Goal: Task Accomplishment & Management: Use online tool/utility

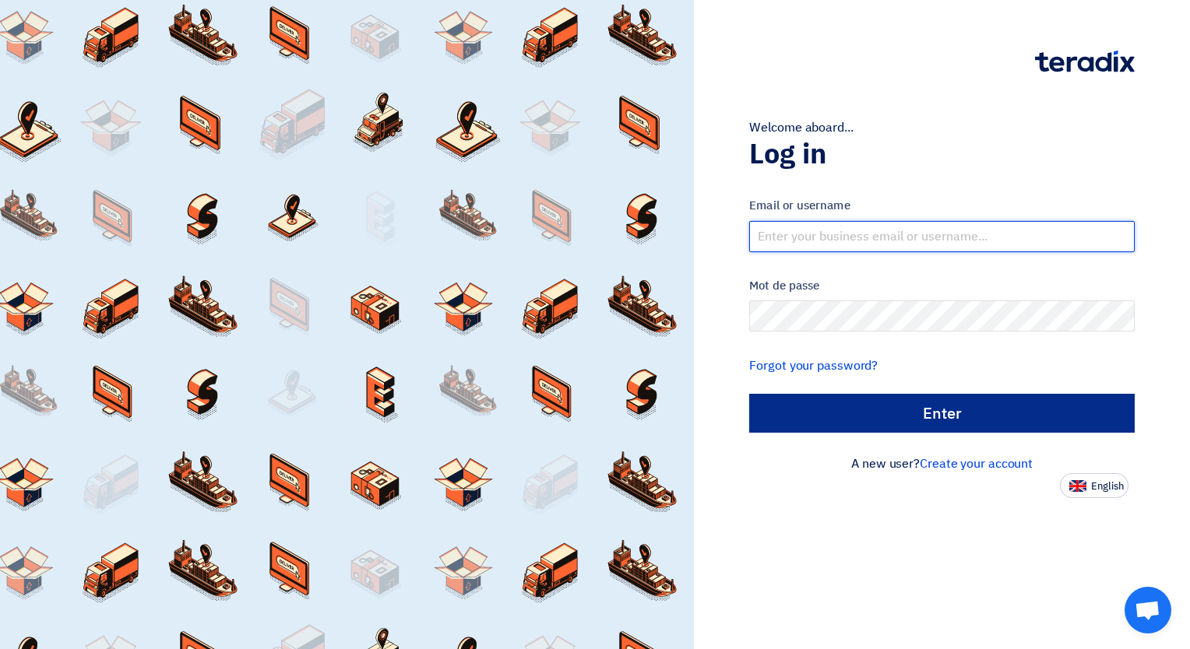
type input "[PERSON_NAME][EMAIL_ADDRESS][DOMAIN_NAME]"
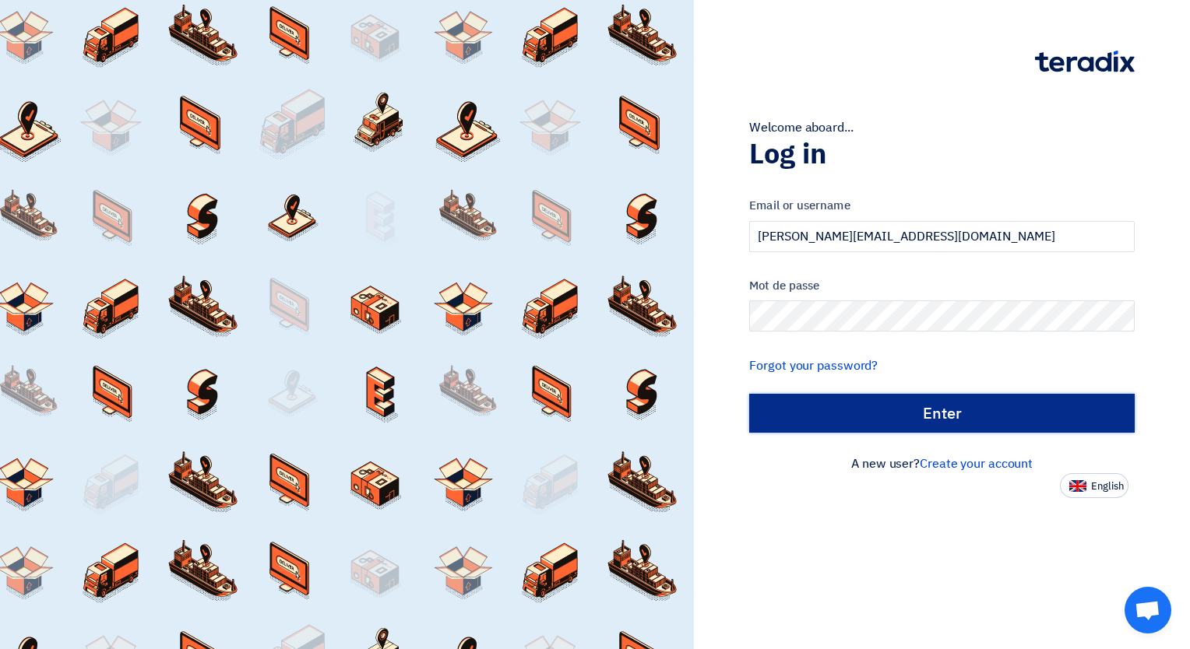
click at [956, 410] on input "الدخول" at bounding box center [941, 413] width 385 height 39
type input "Sign in"
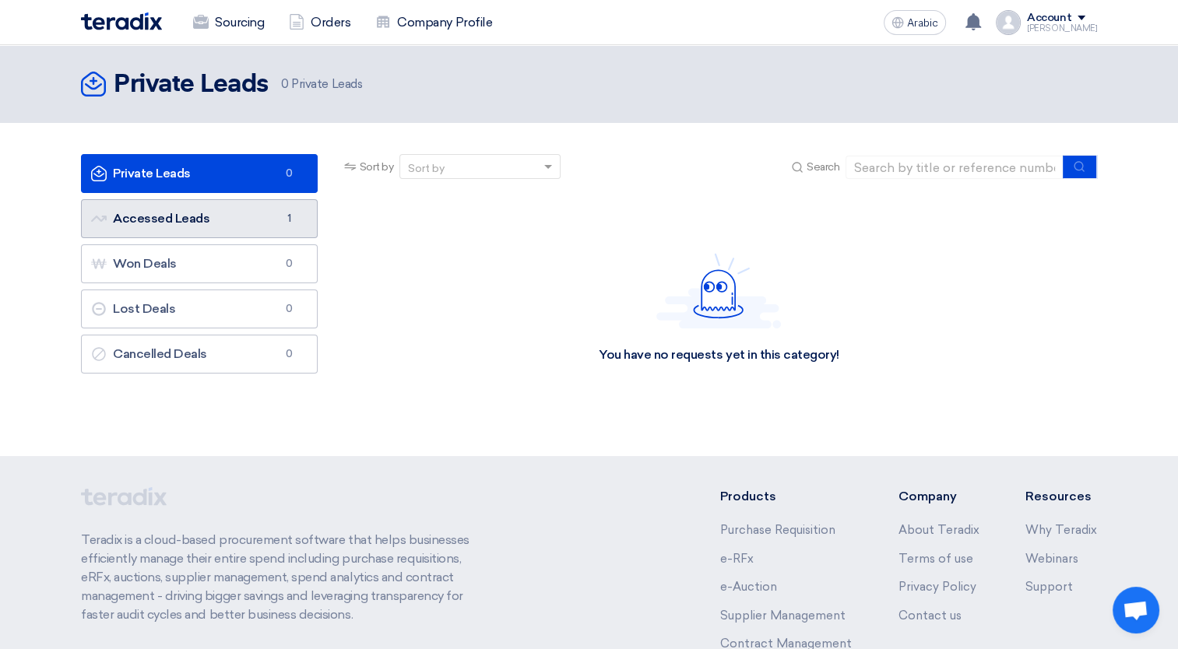
click at [274, 227] on link "Accessed Leads Accessed Leads 1" at bounding box center [199, 218] width 237 height 39
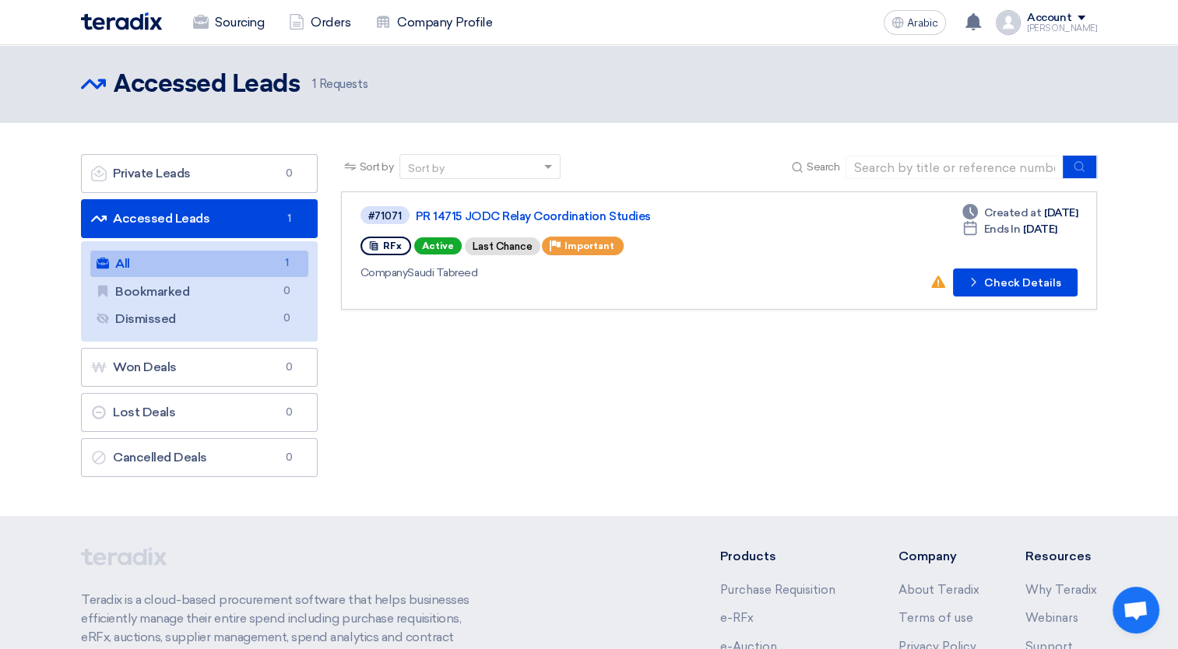
click at [459, 468] on div "Sort by Sort by Search Category Owner Type" at bounding box center [719, 319] width 780 height 331
click at [245, 268] on link "All All 1" at bounding box center [199, 264] width 218 height 26
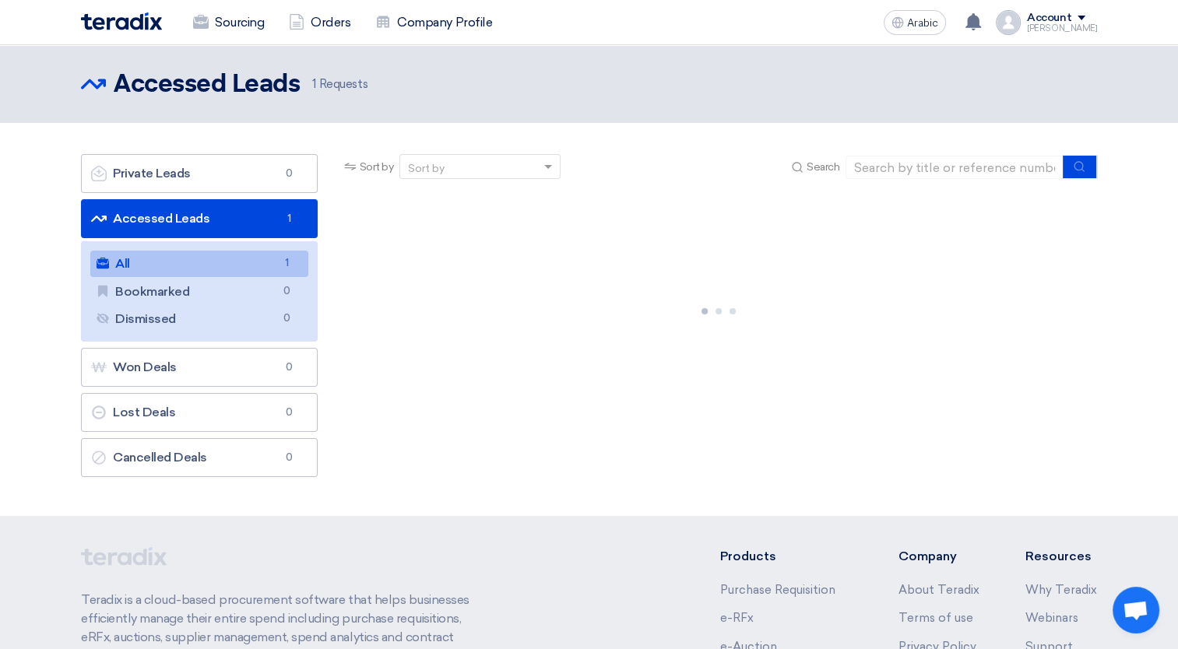
click at [245, 268] on link "All All 1" at bounding box center [199, 264] width 218 height 26
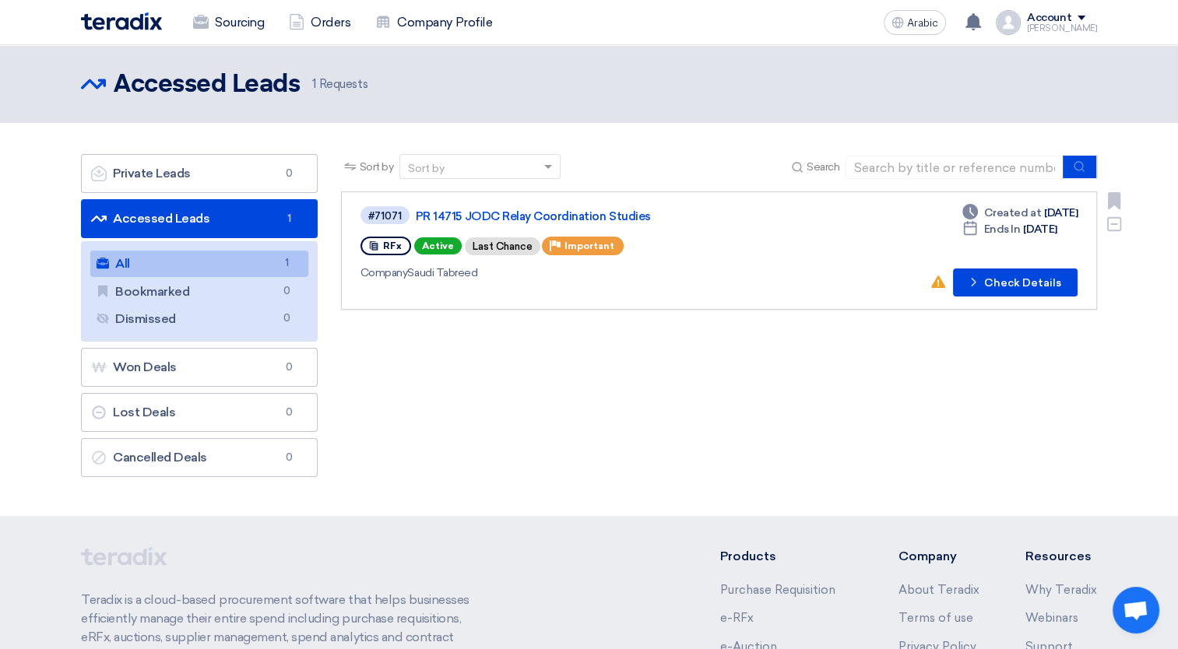
click at [639, 236] on div "RFx Active Last Chance Priority Important" at bounding box center [585, 246] width 448 height 25
click at [976, 290] on button "Check details Check Details" at bounding box center [1015, 283] width 125 height 28
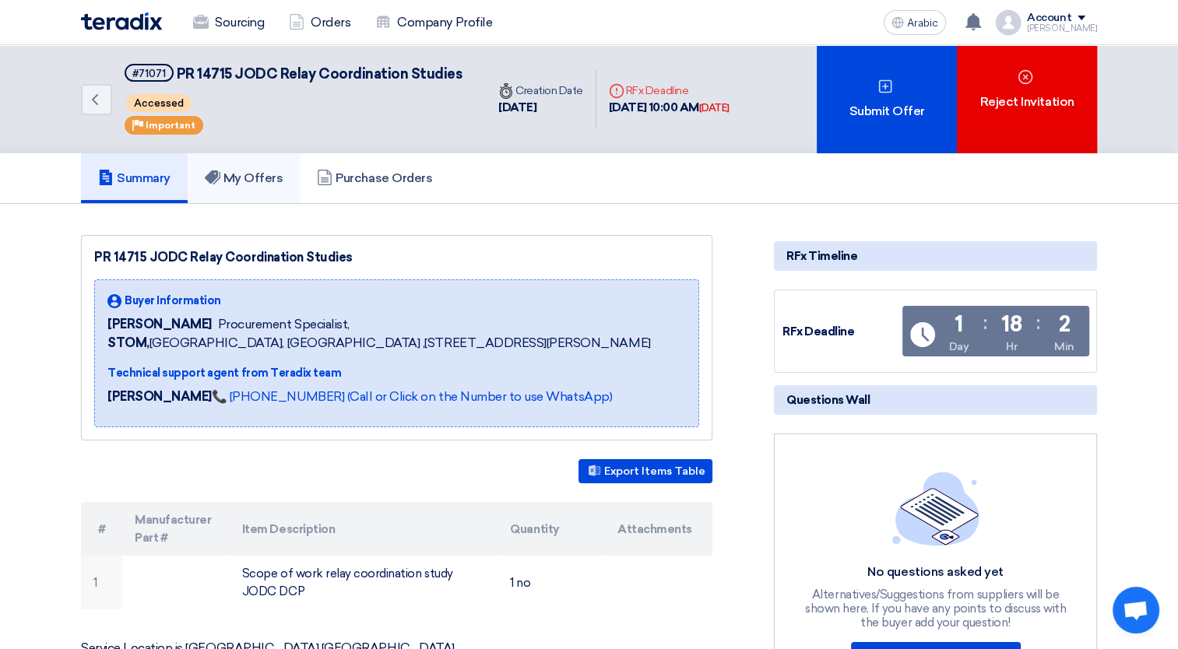
click at [262, 174] on font "My Offers" at bounding box center [254, 178] width 60 height 15
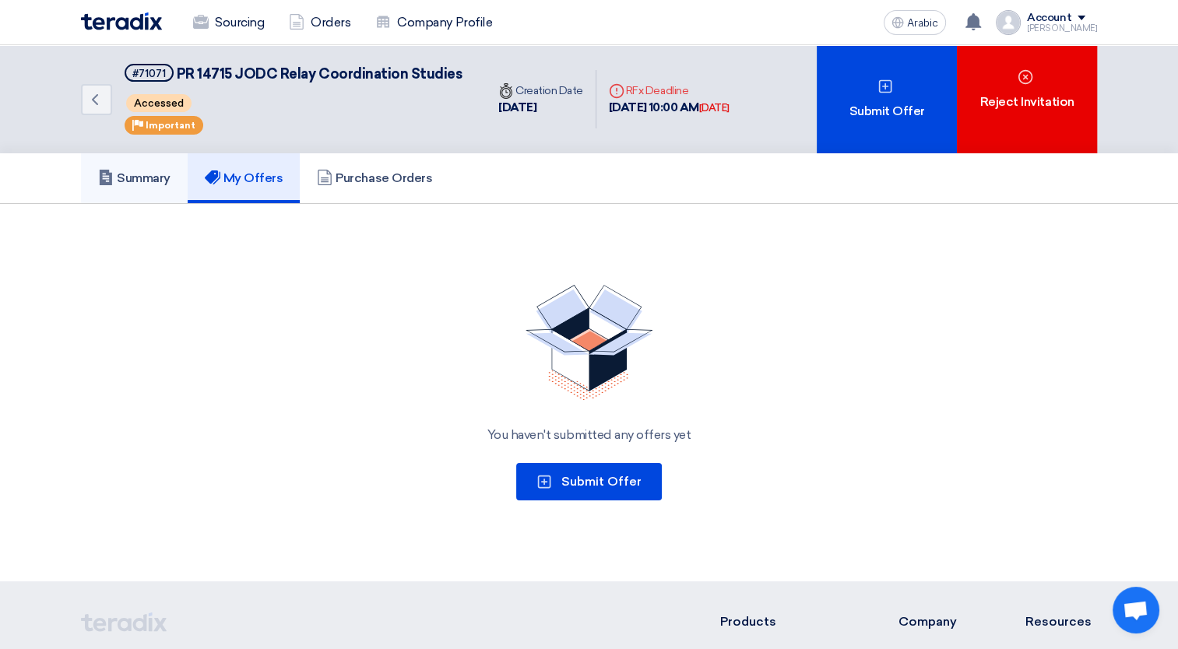
click at [164, 176] on font "Summary" at bounding box center [144, 178] width 54 height 15
